Goal: Task Accomplishment & Management: Complete application form

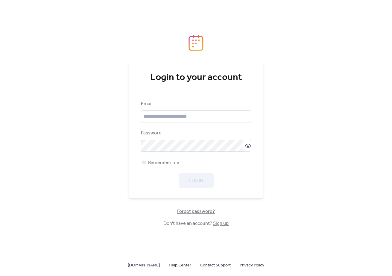
scroll to position [11286, 0]
click at [190, 116] on input "email" at bounding box center [196, 116] width 110 height 12
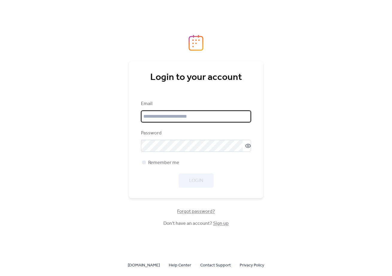
click at [242, 276] on com-1password-button at bounding box center [196, 276] width 392 height 0
type input "**********"
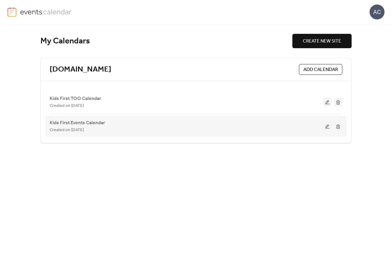
click at [326, 128] on button at bounding box center [327, 126] width 8 height 9
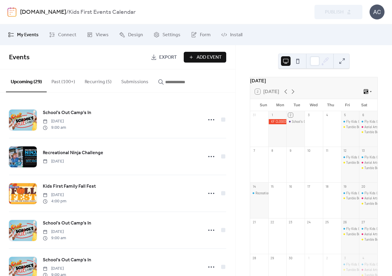
click at [97, 84] on button "Recurring (5)" at bounding box center [98, 80] width 37 height 22
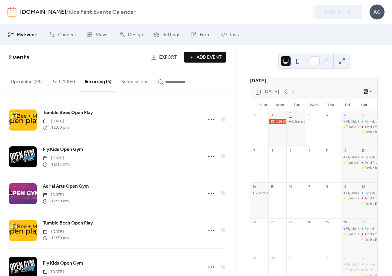
drag, startPoint x: 67, startPoint y: 83, endPoint x: 78, endPoint y: 87, distance: 11.3
click at [67, 83] on button "Past (100+)" at bounding box center [63, 80] width 33 height 22
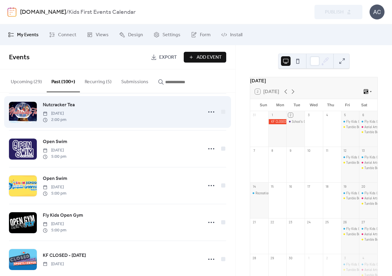
scroll to position [3054, 0]
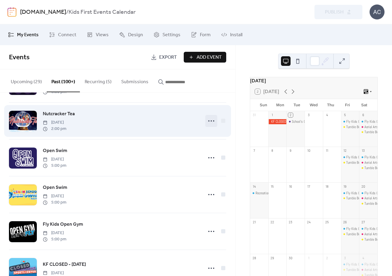
click at [208, 126] on icon at bounding box center [211, 121] width 10 height 10
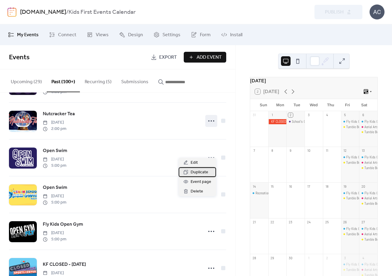
click at [199, 171] on span "Duplicate" at bounding box center [200, 172] width 18 height 7
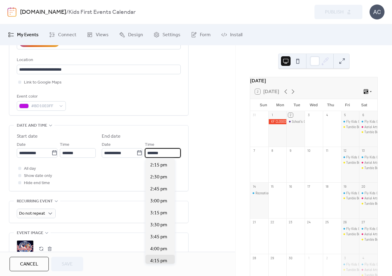
scroll to position [96, 0]
type textarea "*"
drag, startPoint x: 156, startPoint y: 153, endPoint x: 152, endPoint y: 154, distance: 3.3
click at [153, 154] on input "*******" at bounding box center [162, 153] width 35 height 10
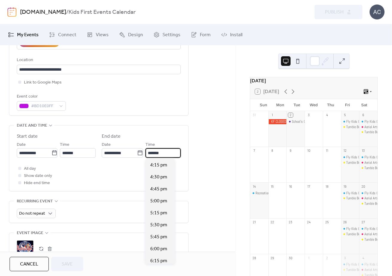
scroll to position [84, 0]
type input "*******"
click at [53, 154] on icon at bounding box center [54, 153] width 6 height 6
click at [51, 154] on input "**********" at bounding box center [34, 153] width 35 height 10
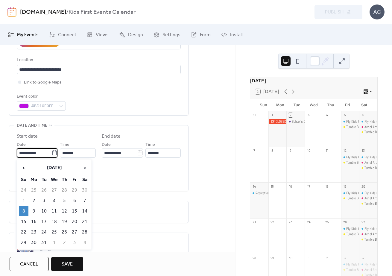
scroll to position [0, 0]
click at [86, 164] on span "›" at bounding box center [84, 168] width 9 height 12
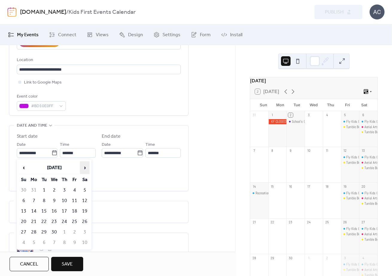
click at [86, 164] on span "›" at bounding box center [84, 168] width 9 height 12
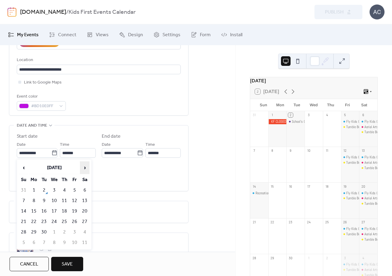
click at [86, 164] on span "›" at bounding box center [84, 168] width 9 height 12
drag, startPoint x: 21, startPoint y: 201, endPoint x: 27, endPoint y: 201, distance: 6.1
click at [21, 206] on td "14" at bounding box center [24, 211] width 10 height 10
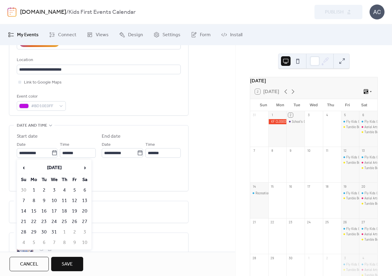
type input "**********"
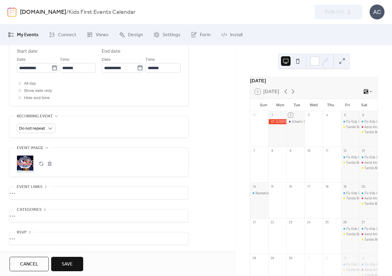
scroll to position [215, 0]
click at [69, 263] on span "Save" at bounding box center [67, 264] width 11 height 7
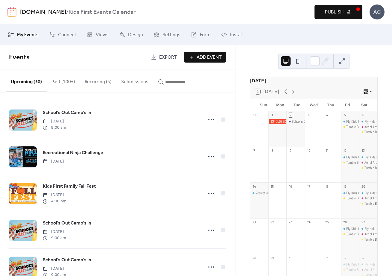
click at [293, 94] on icon at bounding box center [293, 91] width 3 height 4
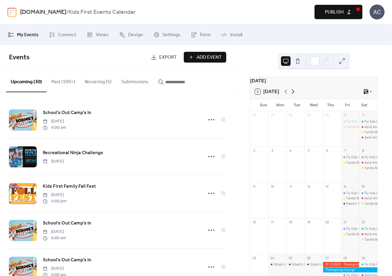
click at [293, 94] on icon at bounding box center [293, 91] width 3 height 4
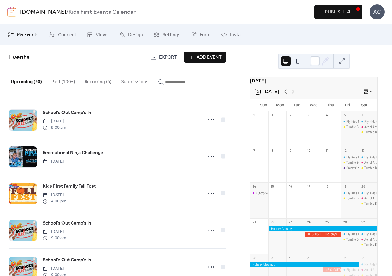
click at [343, 12] on span "Publish" at bounding box center [334, 12] width 19 height 7
